Goal: Contribute content: Contribute content

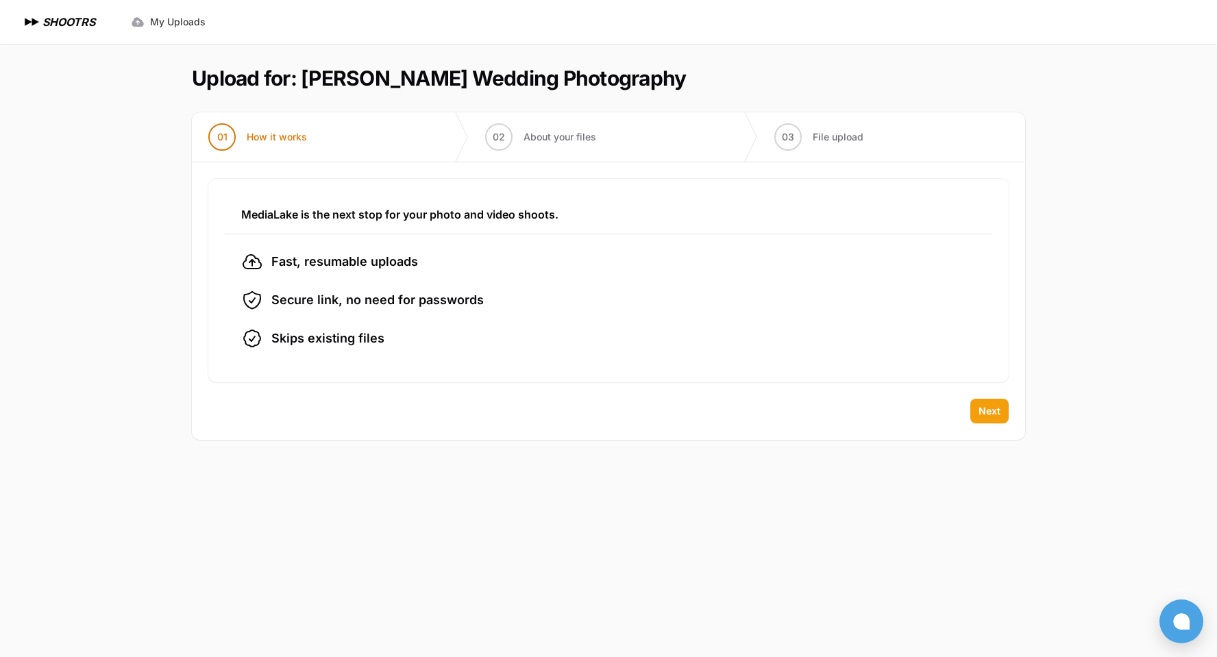
click at [980, 409] on span "Next" at bounding box center [989, 411] width 22 height 14
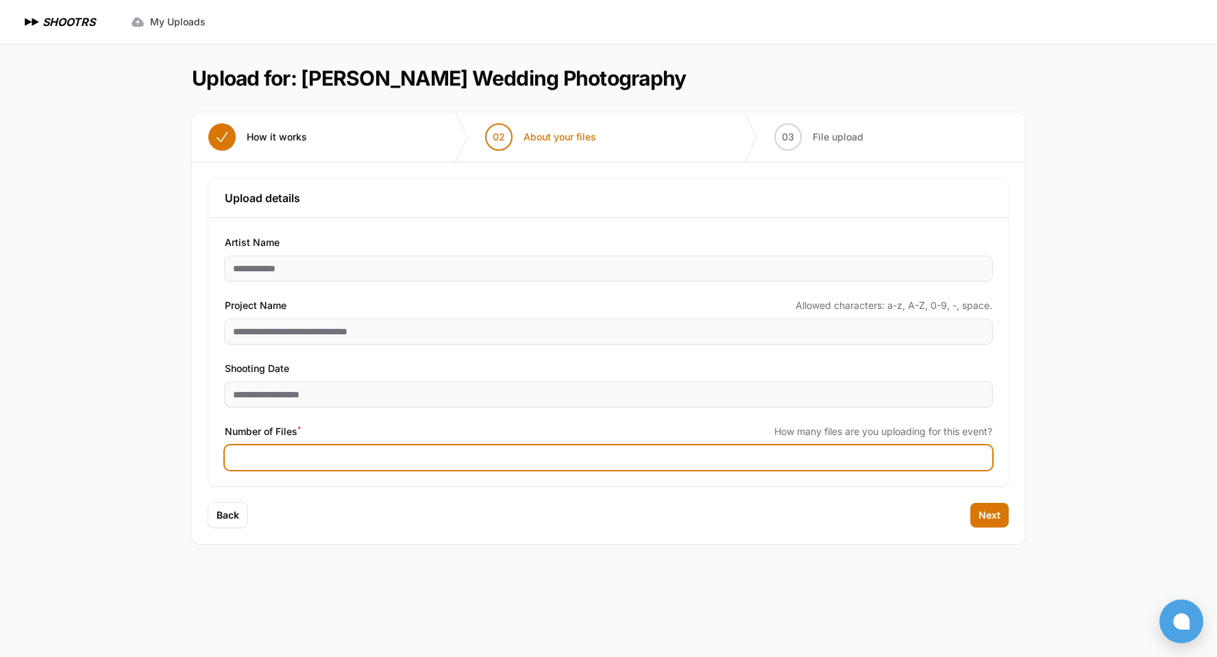
click at [817, 454] on input "Number of Files *" at bounding box center [608, 457] width 767 height 25
type input "****"
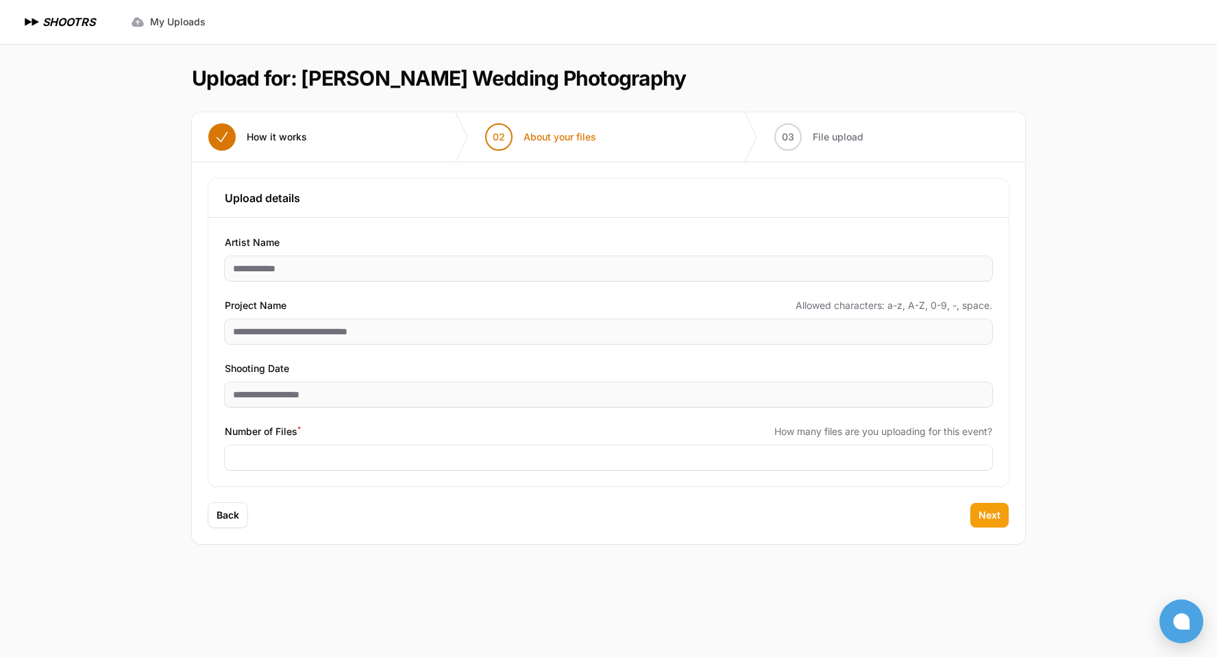
click at [991, 516] on span "Next" at bounding box center [989, 515] width 22 height 14
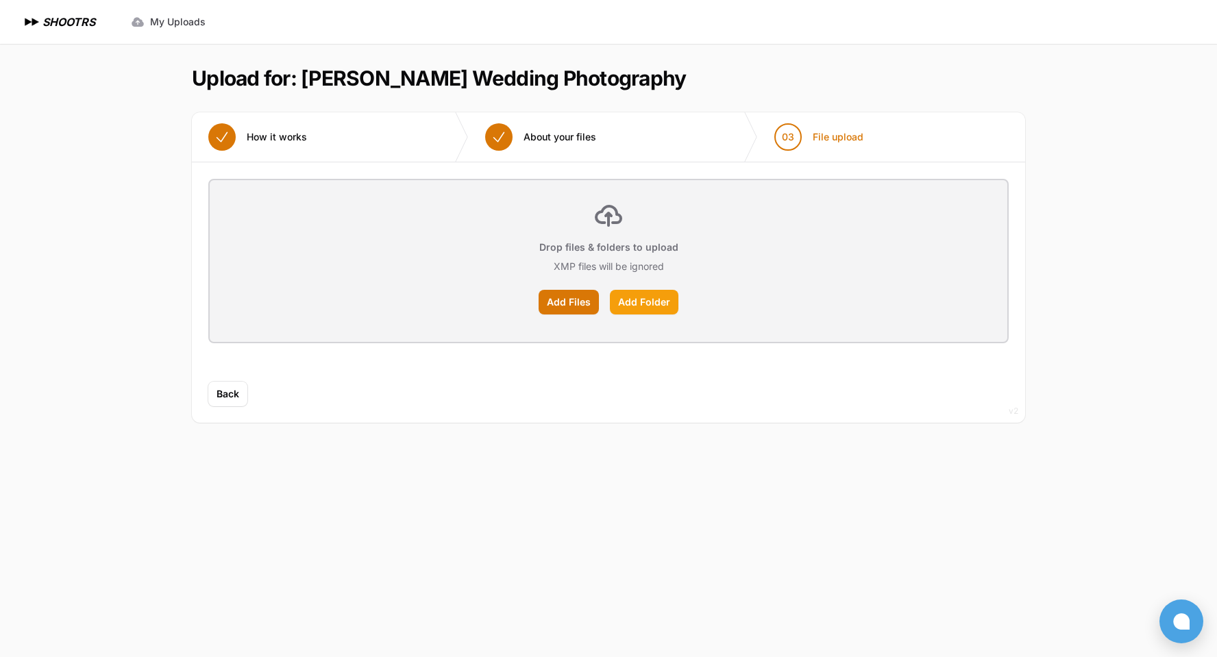
click at [657, 303] on label "Add Folder" at bounding box center [644, 302] width 69 height 25
click at [0, 0] on input "Add Folder" at bounding box center [0, 0] width 0 height 0
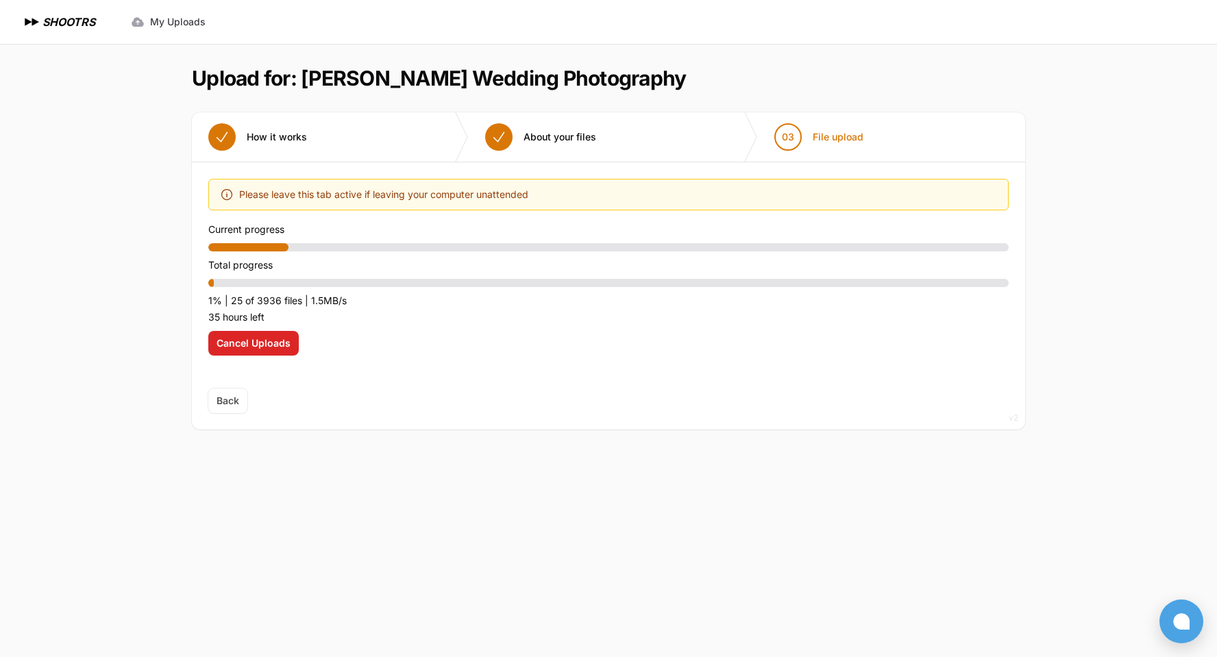
click at [908, 9] on nav "Expand sidebar Collapse sidebar SHOOTRS SHOOTRS My Uploads" at bounding box center [608, 22] width 1217 height 44
